Goal: Task Accomplishment & Management: Complete application form

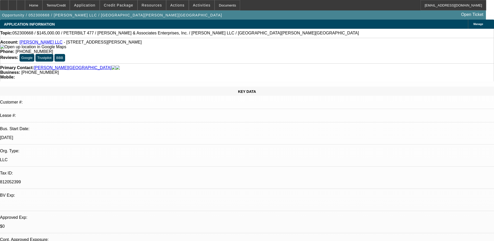
select select "0"
select select "2"
select select "0"
select select "6"
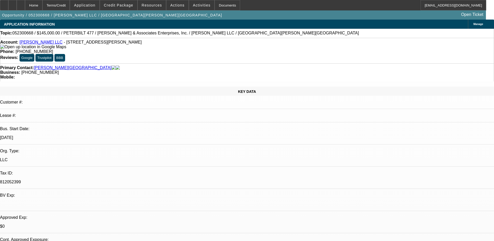
select select "0"
select select "2"
select select "0"
select select "6"
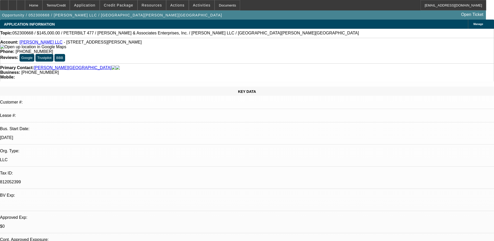
select select "0"
select select "6"
select select "0"
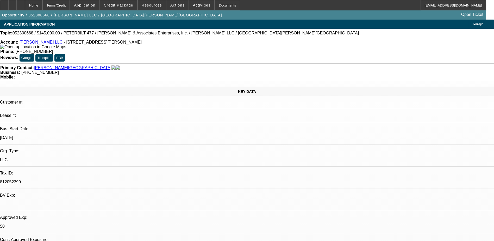
select select "0"
select select "6"
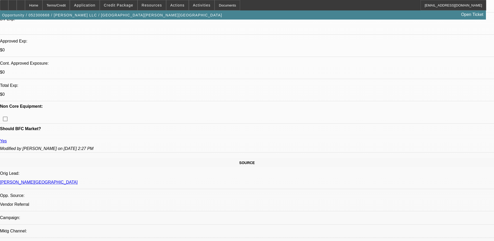
scroll to position [130, 0]
